Goal: Communication & Community: Share content

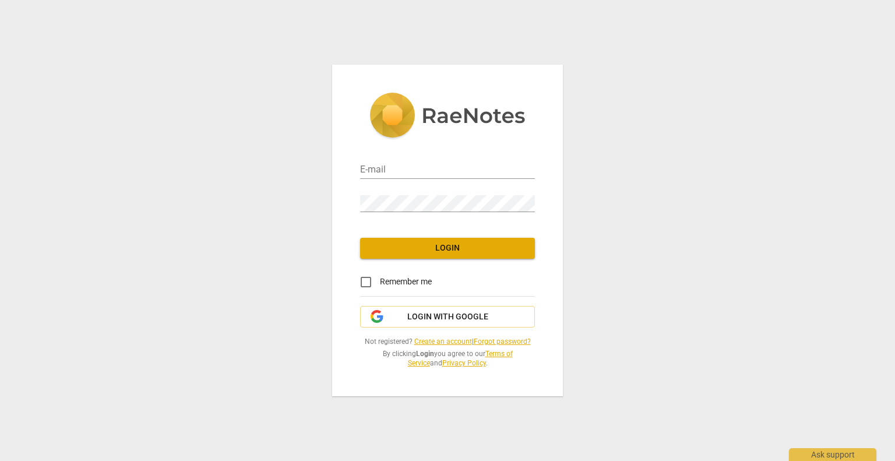
type input "[EMAIL_ADDRESS][DOMAIN_NAME]"
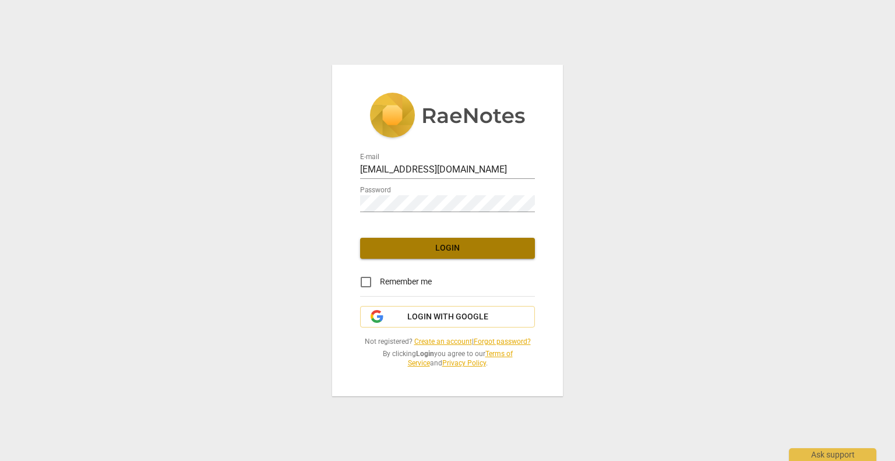
click at [466, 251] on span "Login" at bounding box center [448, 249] width 156 height 12
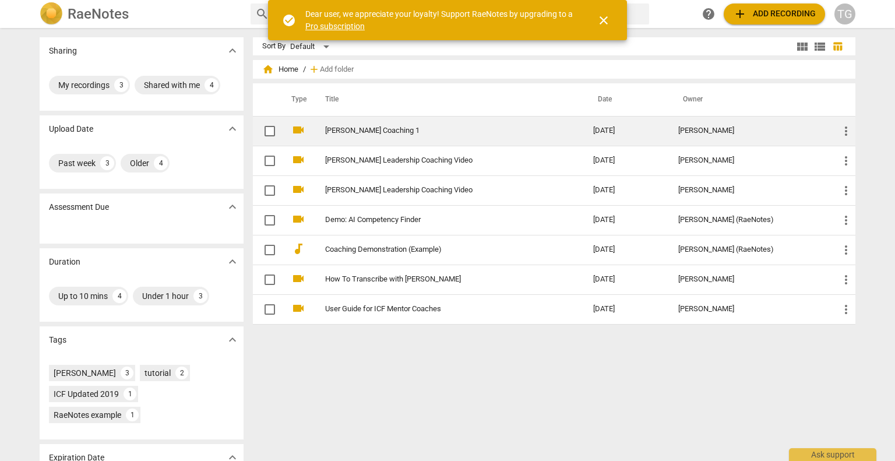
click at [382, 129] on link "[PERSON_NAME] Coaching 1" at bounding box center [438, 131] width 226 height 9
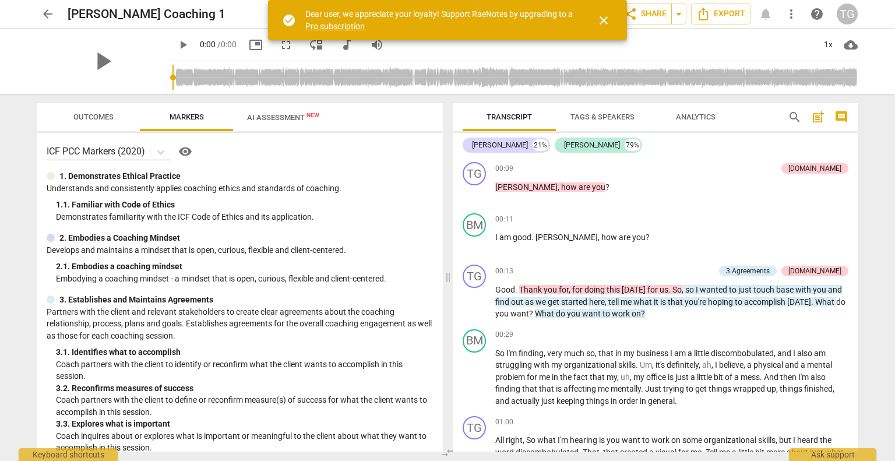
drag, startPoint x: 382, startPoint y: 129, endPoint x: 528, endPoint y: 66, distance: 158.2
click at [528, 66] on div "arrow_back [PERSON_NAME] Coaching 1 edit star Assessment auto_fix_high AI Asses…" at bounding box center [447, 230] width 895 height 461
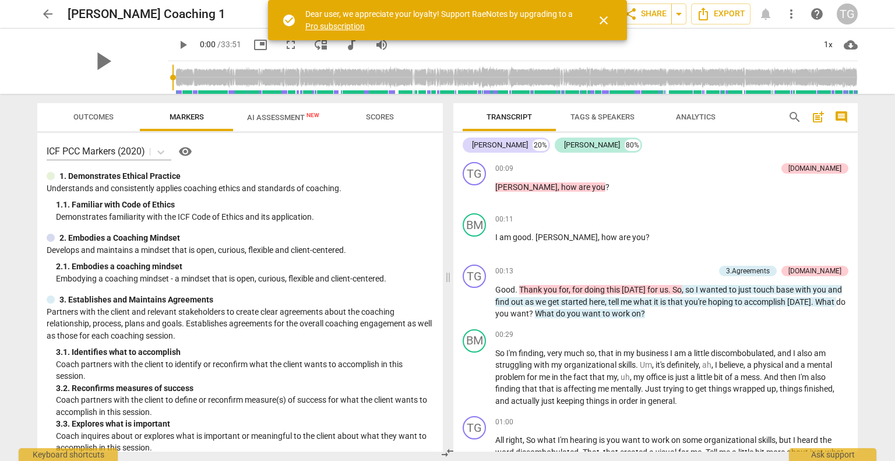
click at [603, 21] on span "close" at bounding box center [604, 20] width 14 height 14
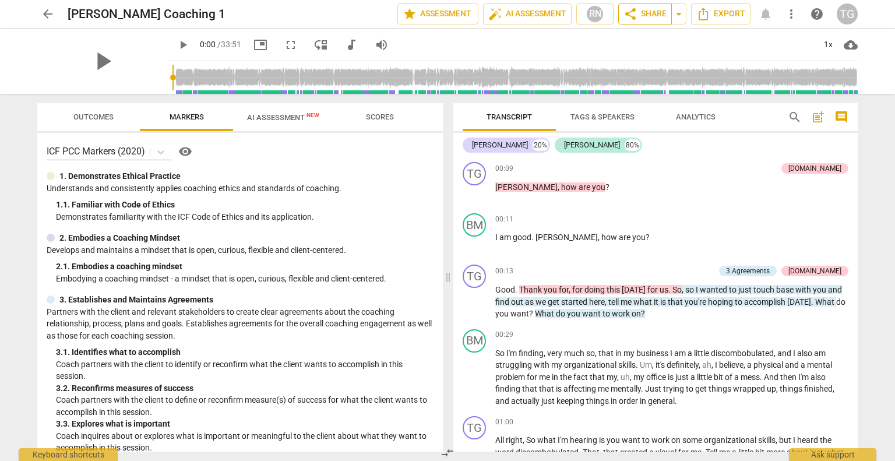
click at [648, 12] on span "share Share" at bounding box center [645, 14] width 43 height 14
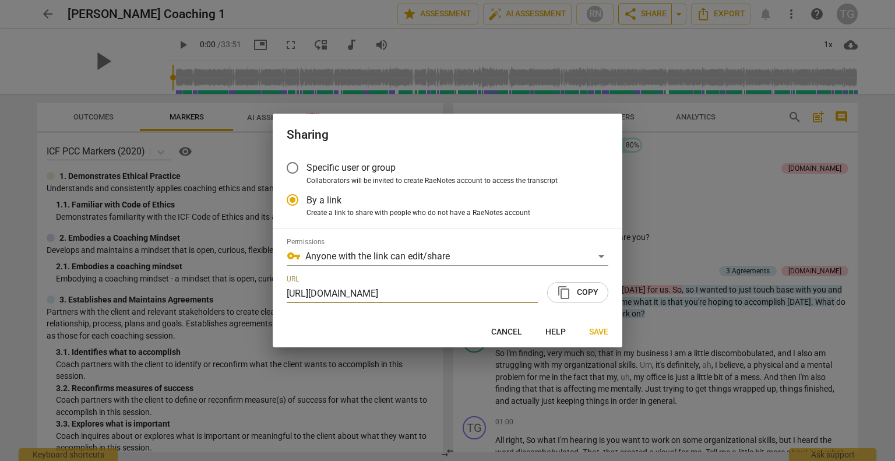
scroll to position [0, 56]
radio input "false"
click at [292, 168] on input "Specific user or group" at bounding box center [293, 168] width 28 height 28
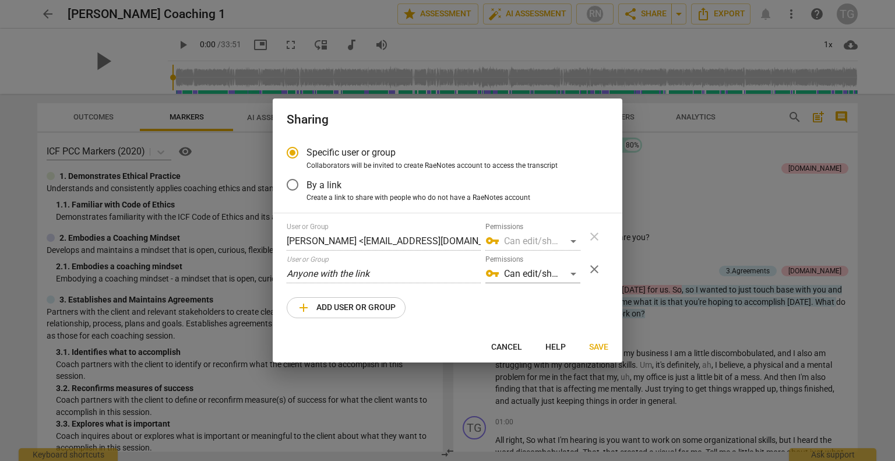
click at [318, 254] on div "User or Group [PERSON_NAME] <[EMAIL_ADDRESS][DOMAIN_NAME]> Permissions vpn_key …" at bounding box center [448, 271] width 322 height 96
click at [424, 251] on div "User or Group [PERSON_NAME] <[EMAIL_ADDRESS][DOMAIN_NAME]> Permissions vpn_key …" at bounding box center [448, 271] width 322 height 96
click at [210, 264] on div "Sharing Specific user or group Collaborators will be invited to create RaeNotes…" at bounding box center [447, 230] width 895 height 461
click at [210, 264] on div at bounding box center [447, 230] width 895 height 461
radio input "false"
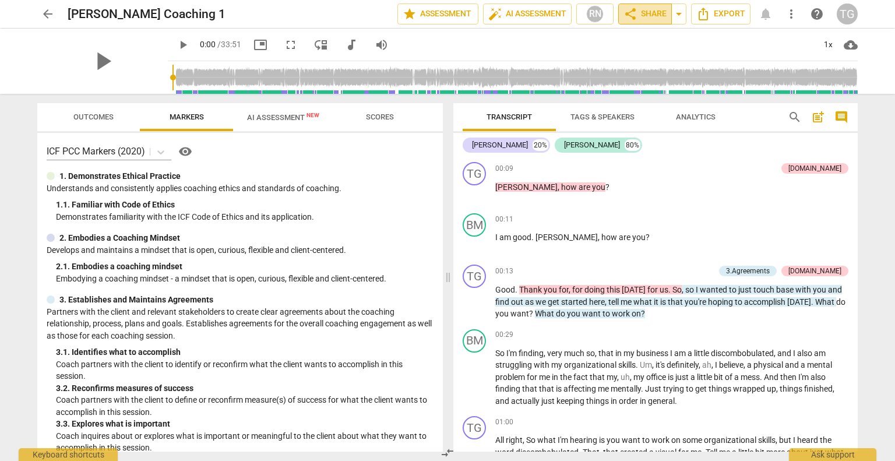
click at [644, 23] on button "share Share" at bounding box center [646, 13] width 54 height 21
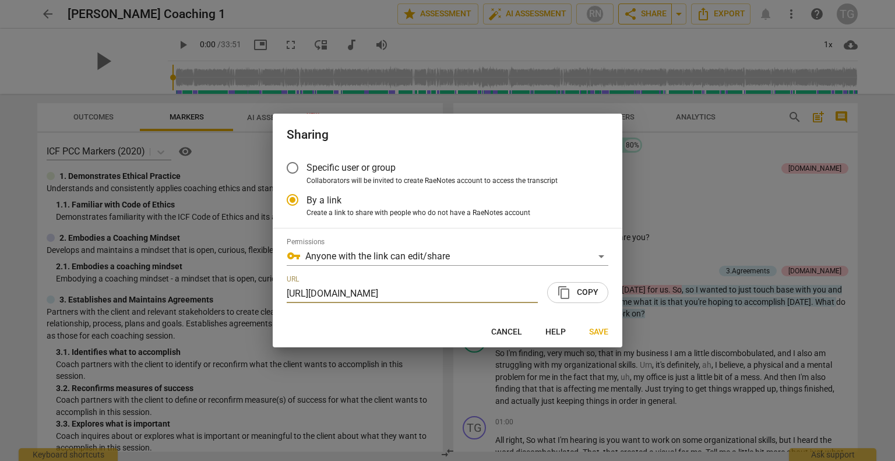
scroll to position [0, 56]
radio input "false"
click at [325, 168] on span "Specific user or group" at bounding box center [351, 167] width 89 height 13
click at [307, 168] on input "Specific user or group" at bounding box center [293, 168] width 28 height 28
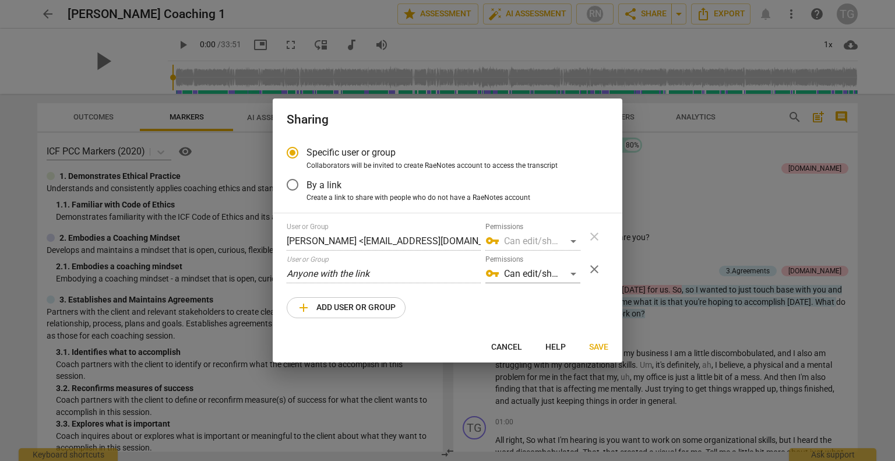
click at [359, 314] on span "add Add user or group" at bounding box center [346, 308] width 99 height 14
radio input "false"
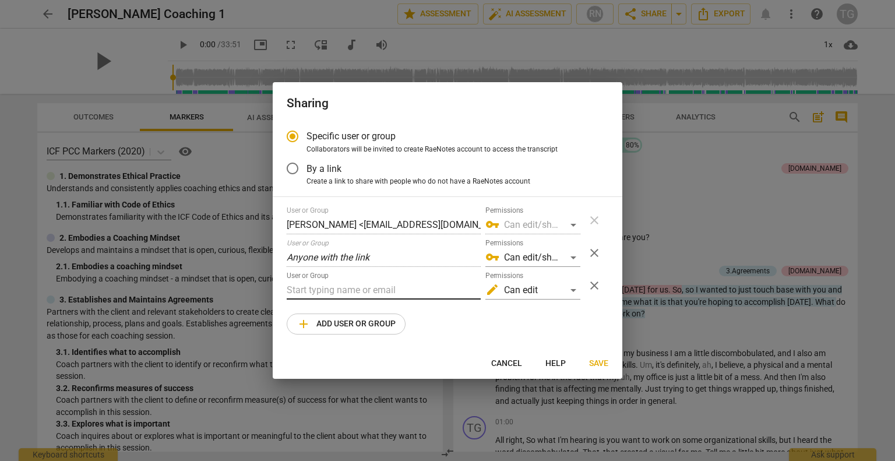
click at [350, 293] on input "text" at bounding box center [384, 290] width 194 height 19
type input "J"
paste input "[PERSON_NAME] [PERSON_NAME] <[EMAIL_ADDRESS][DOMAIN_NAME]>"
type input "[PERSON_NAME] [PERSON_NAME] <[EMAIL_ADDRESS][DOMAIN_NAME]>"
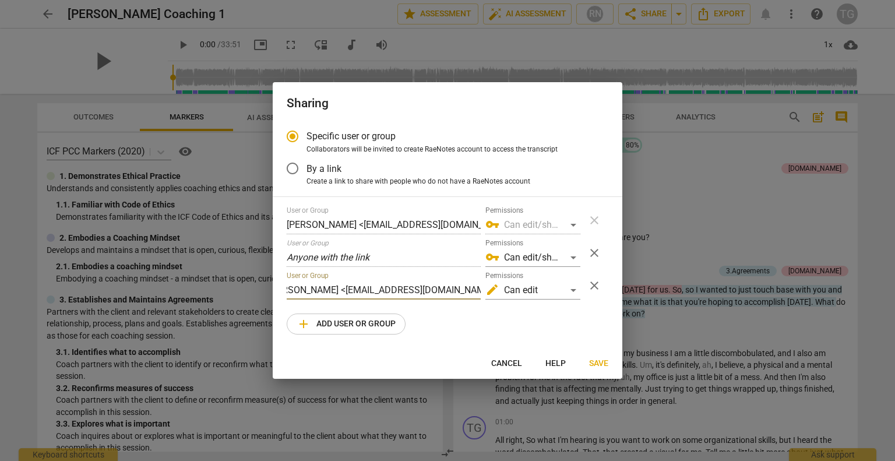
scroll to position [0, 0]
drag, startPoint x: 595, startPoint y: 257, endPoint x: 568, endPoint y: 291, distance: 43.6
click at [568, 291] on div "User or Group [PERSON_NAME] <[EMAIL_ADDRESS][DOMAIN_NAME]> Permissions vpn_key …" at bounding box center [448, 270] width 322 height 128
click at [574, 290] on div "edit Can edit" at bounding box center [533, 290] width 95 height 19
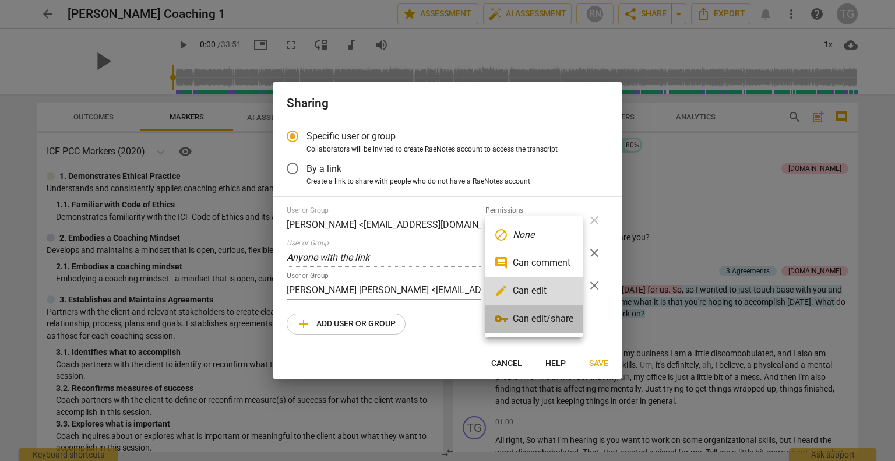
click at [550, 318] on li "vpn_key Can edit/share" at bounding box center [534, 319] width 98 height 28
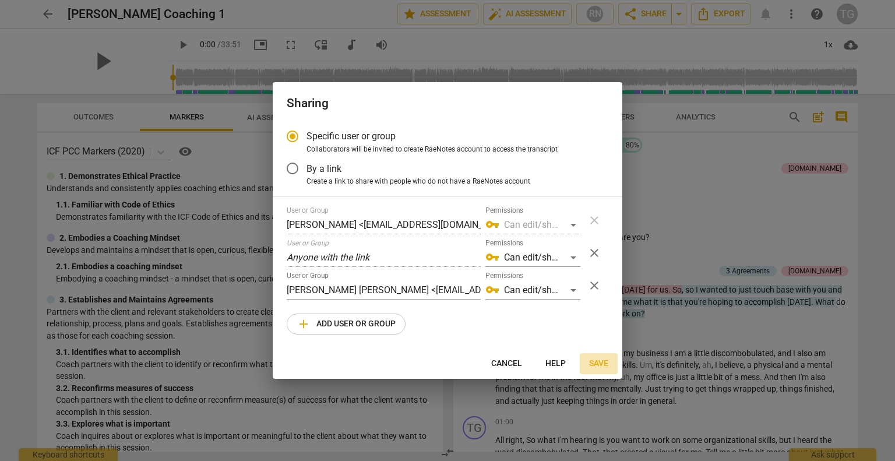
click at [597, 361] on span "Save" at bounding box center [598, 364] width 19 height 12
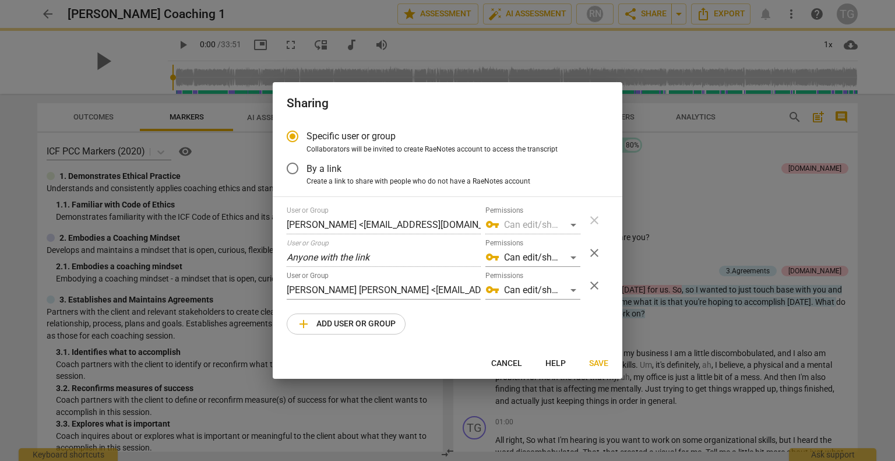
radio input "false"
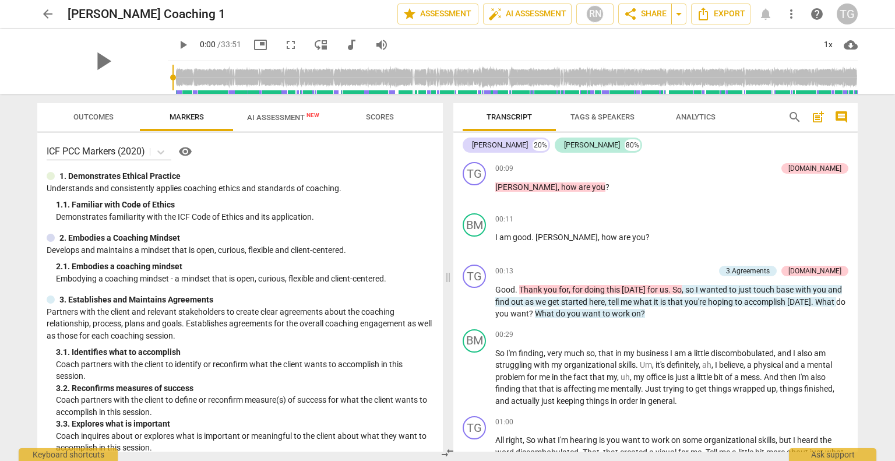
click at [849, 17] on div "TG" at bounding box center [847, 13] width 21 height 21
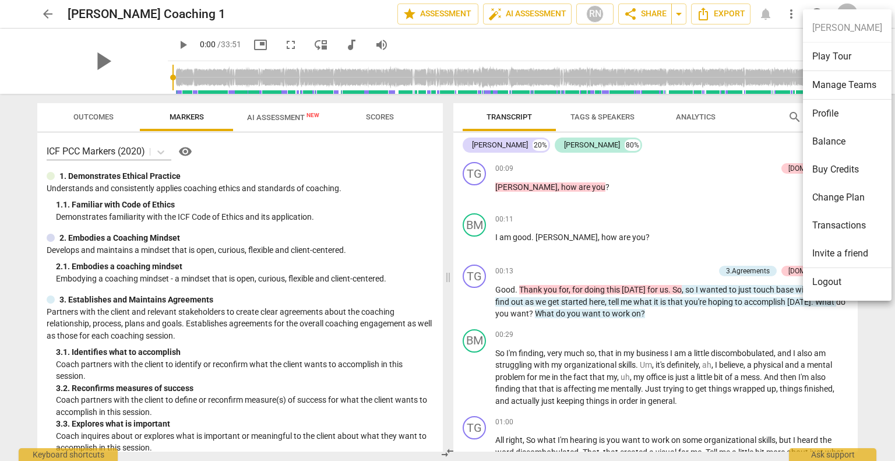
click at [828, 279] on li "Logout" at bounding box center [847, 282] width 89 height 28
